Goal: Navigation & Orientation: Find specific page/section

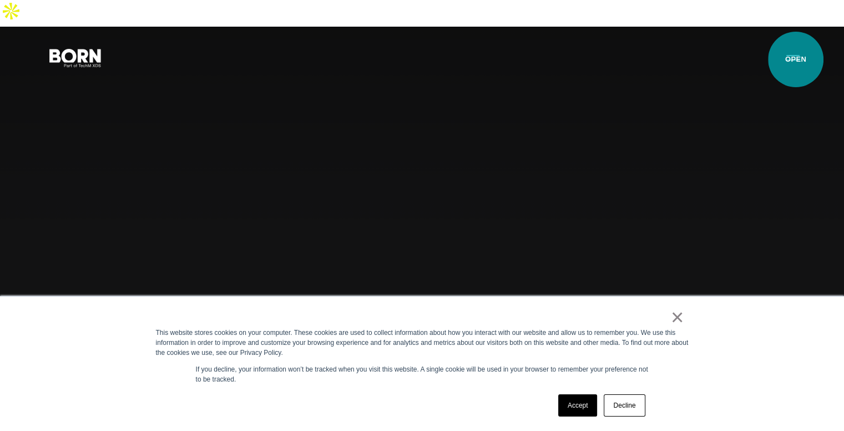
click at [796, 59] on button "Primary Menu" at bounding box center [793, 57] width 27 height 23
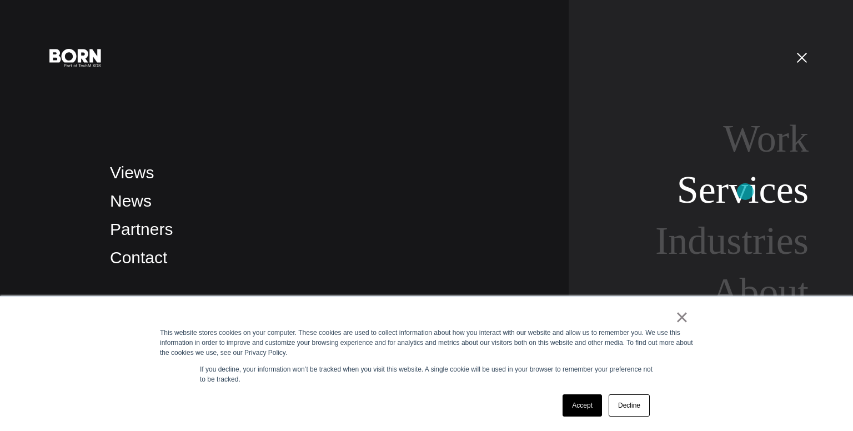
click at [745, 192] on link "Services" at bounding box center [743, 189] width 132 height 43
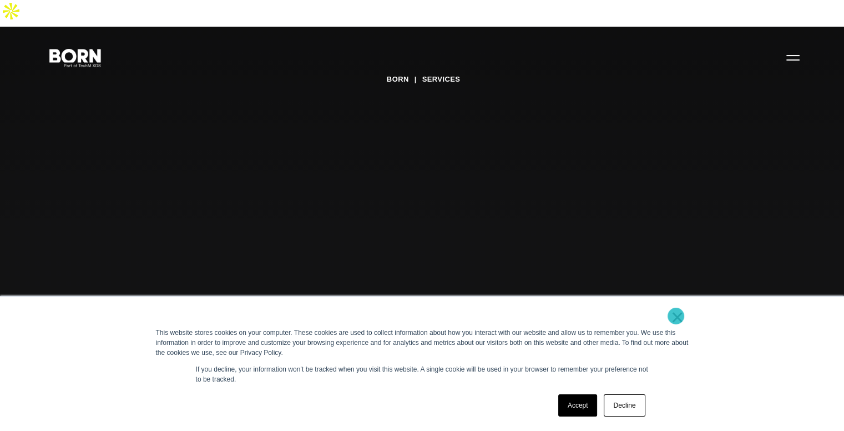
click at [676, 316] on link "×" at bounding box center [677, 317] width 13 height 10
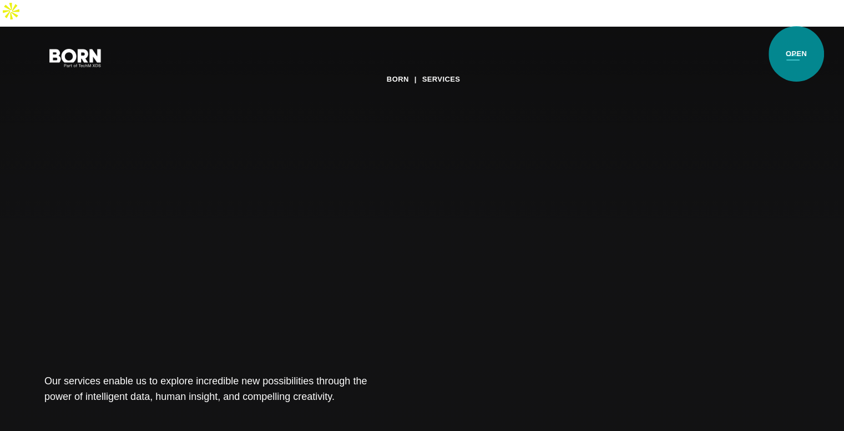
click at [797, 54] on button "Primary Menu" at bounding box center [793, 57] width 27 height 23
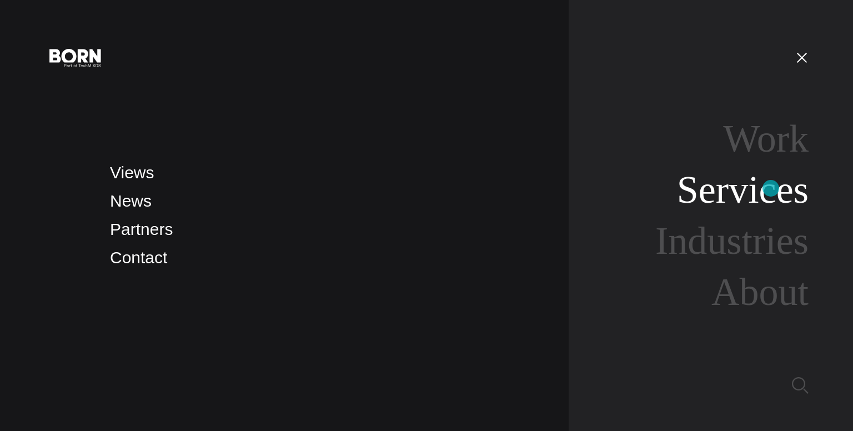
click at [770, 188] on link "Services" at bounding box center [743, 189] width 132 height 43
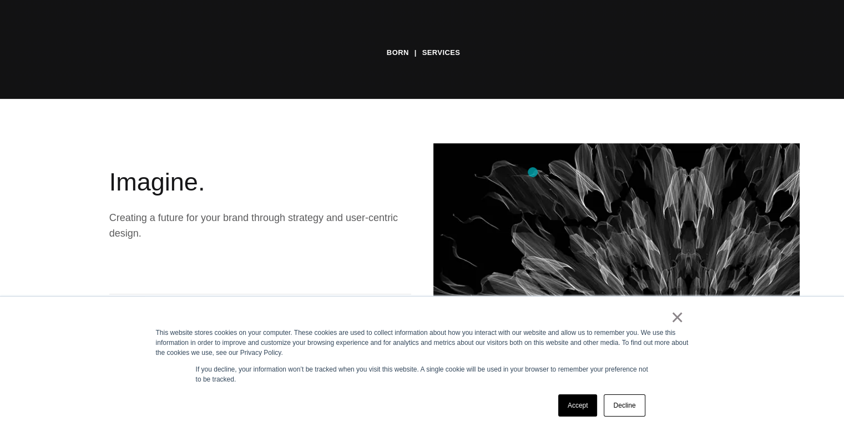
scroll to position [333, 0]
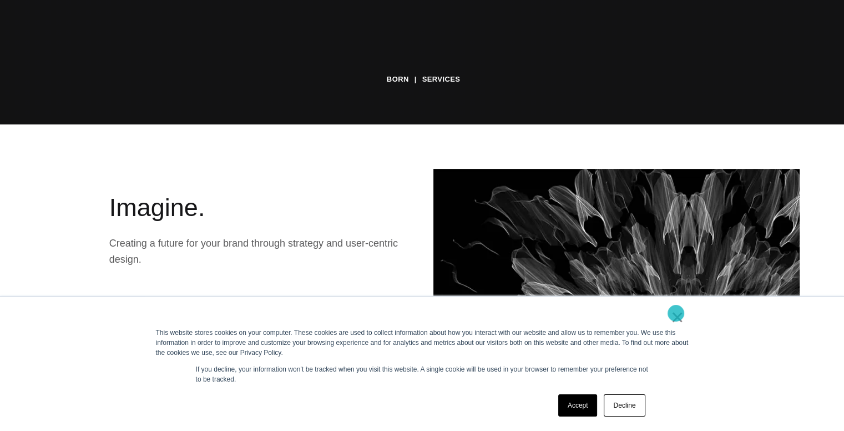
click at [676, 313] on link "×" at bounding box center [677, 317] width 13 height 10
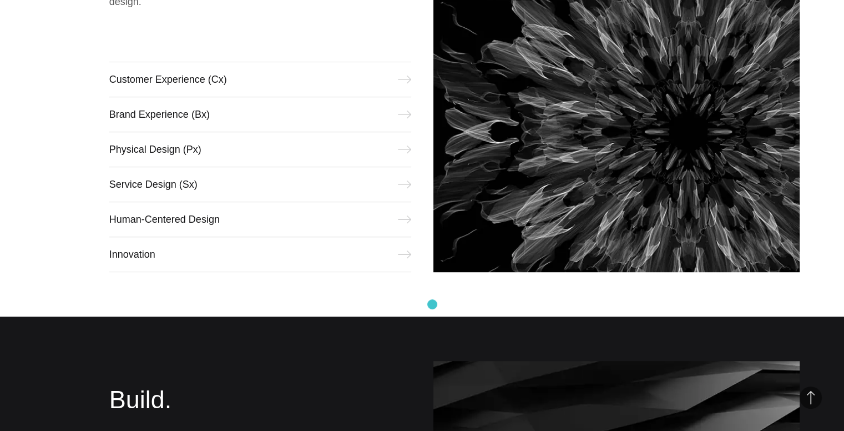
scroll to position [500, 0]
